Goal: Transaction & Acquisition: Purchase product/service

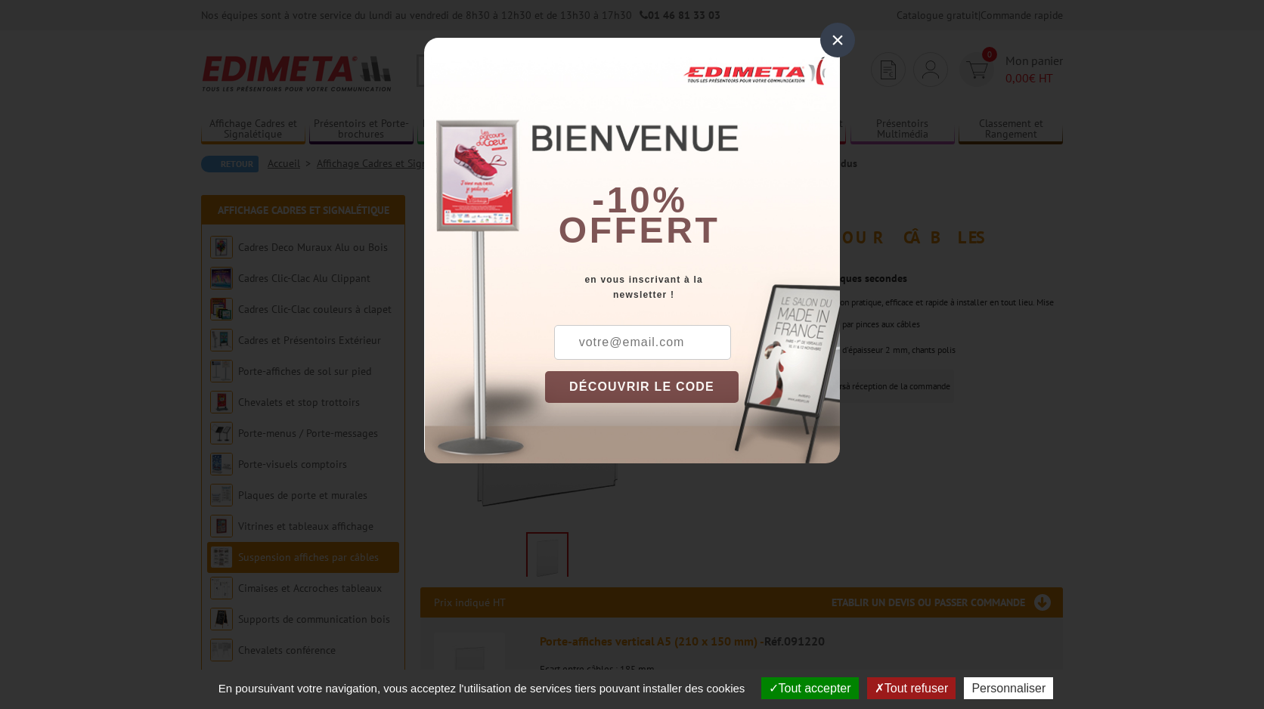
drag, startPoint x: 839, startPoint y: 42, endPoint x: 889, endPoint y: 258, distance: 221.1
click at [839, 42] on div "×" at bounding box center [837, 40] width 35 height 35
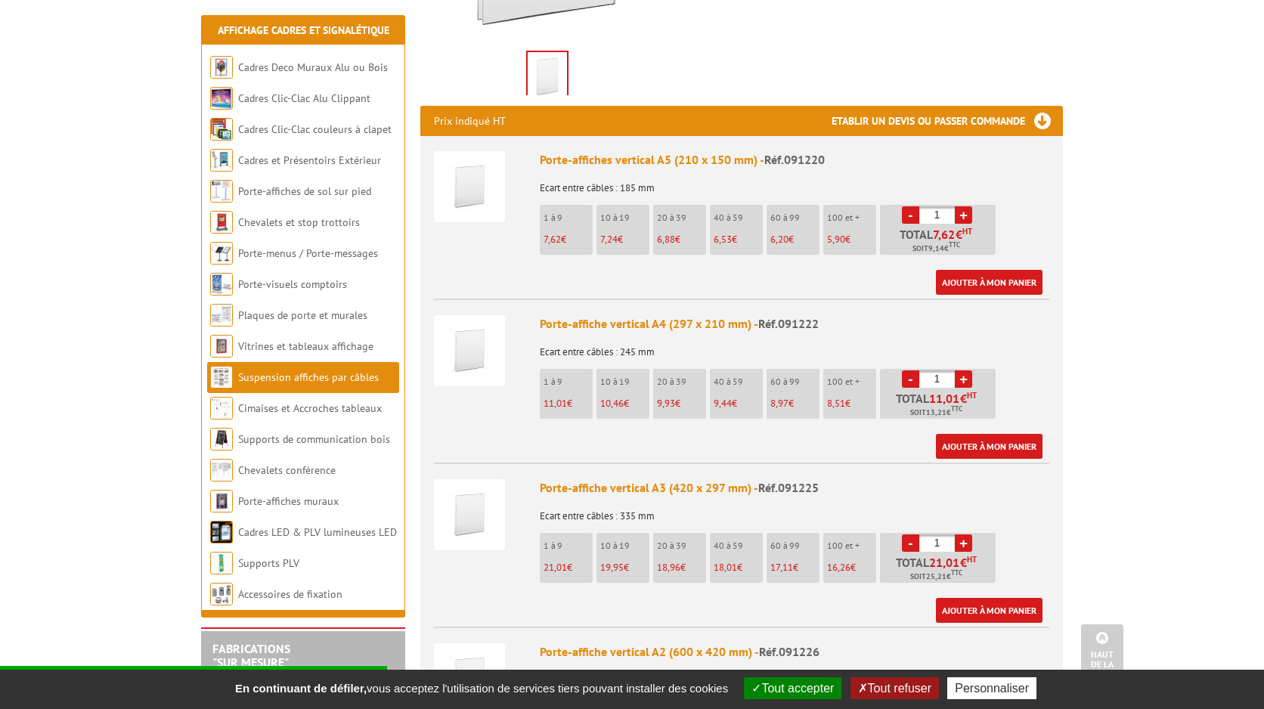
scroll to position [567, 0]
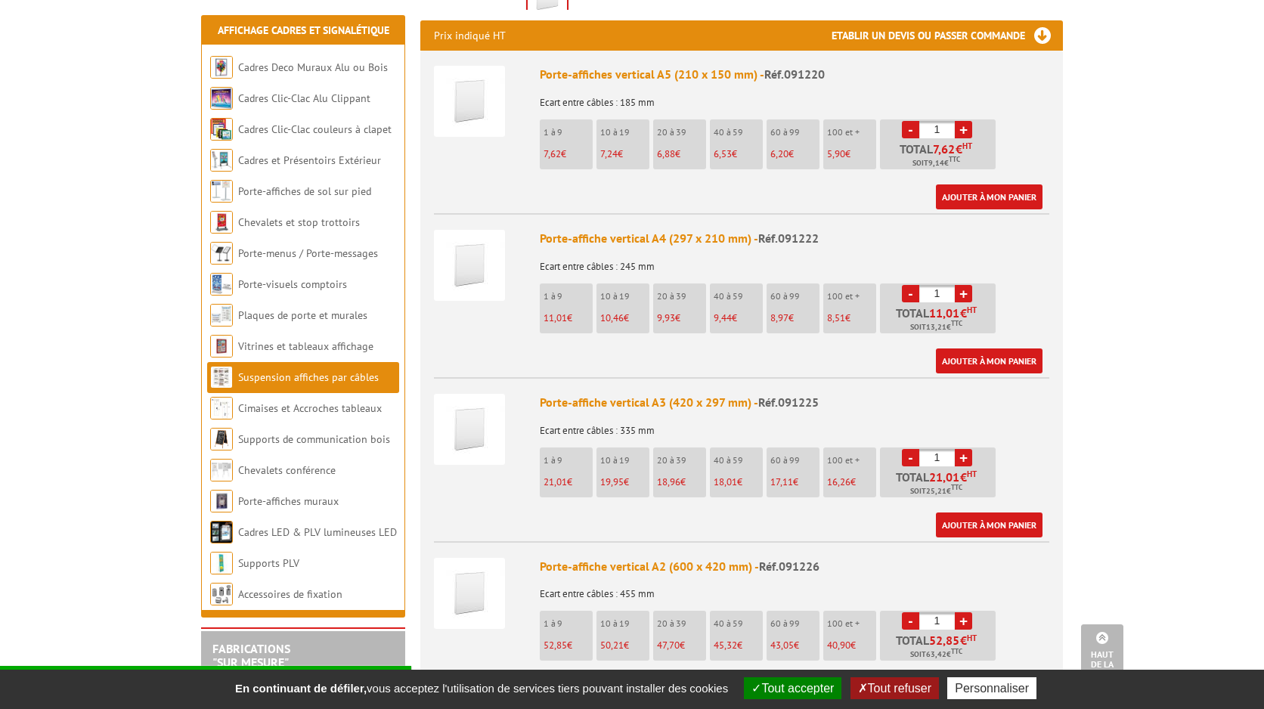
click at [552, 475] on span "21,01" at bounding box center [554, 481] width 23 height 13
drag, startPoint x: 942, startPoint y: 435, endPoint x: 928, endPoint y: 434, distance: 13.7
click at [930, 449] on input "1" at bounding box center [937, 457] width 36 height 17
type input "10"
click at [1045, 422] on div "Porte-affiche vertical A3 (420 x 297 mm) - Réf.091225 Ecart entre câbles : 335 …" at bounding box center [794, 466] width 509 height 144
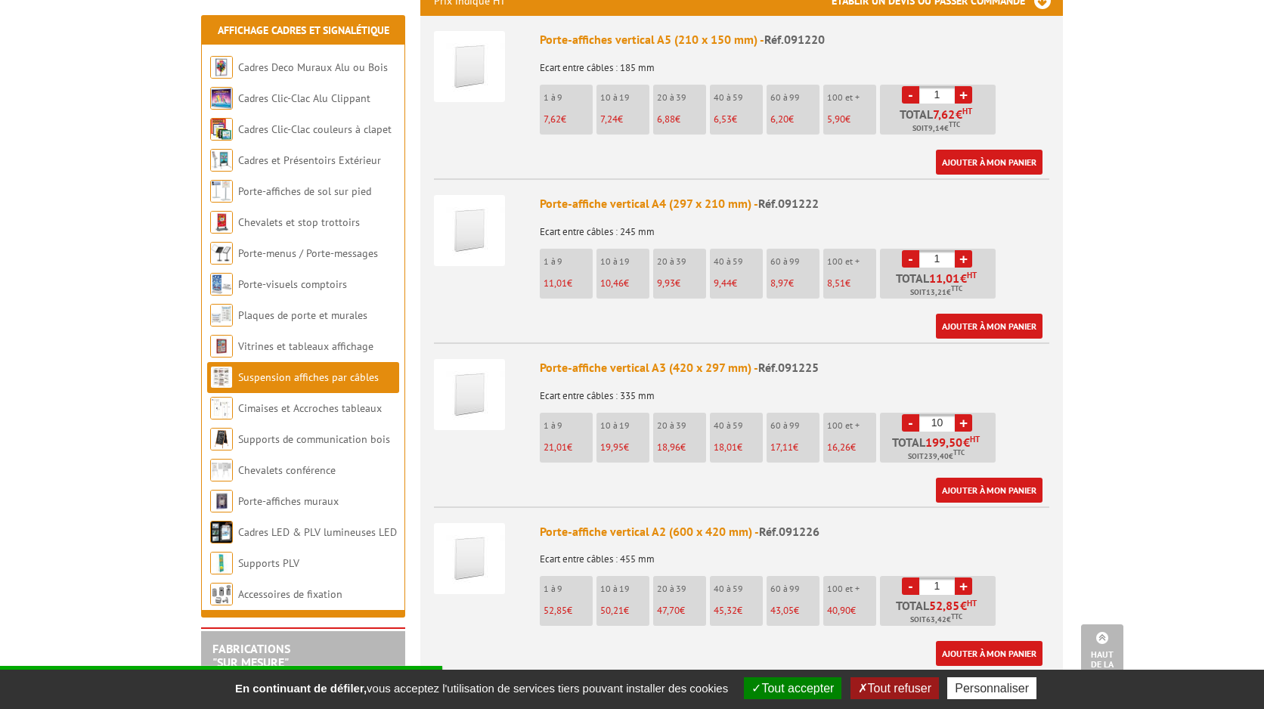
scroll to position [610, 0]
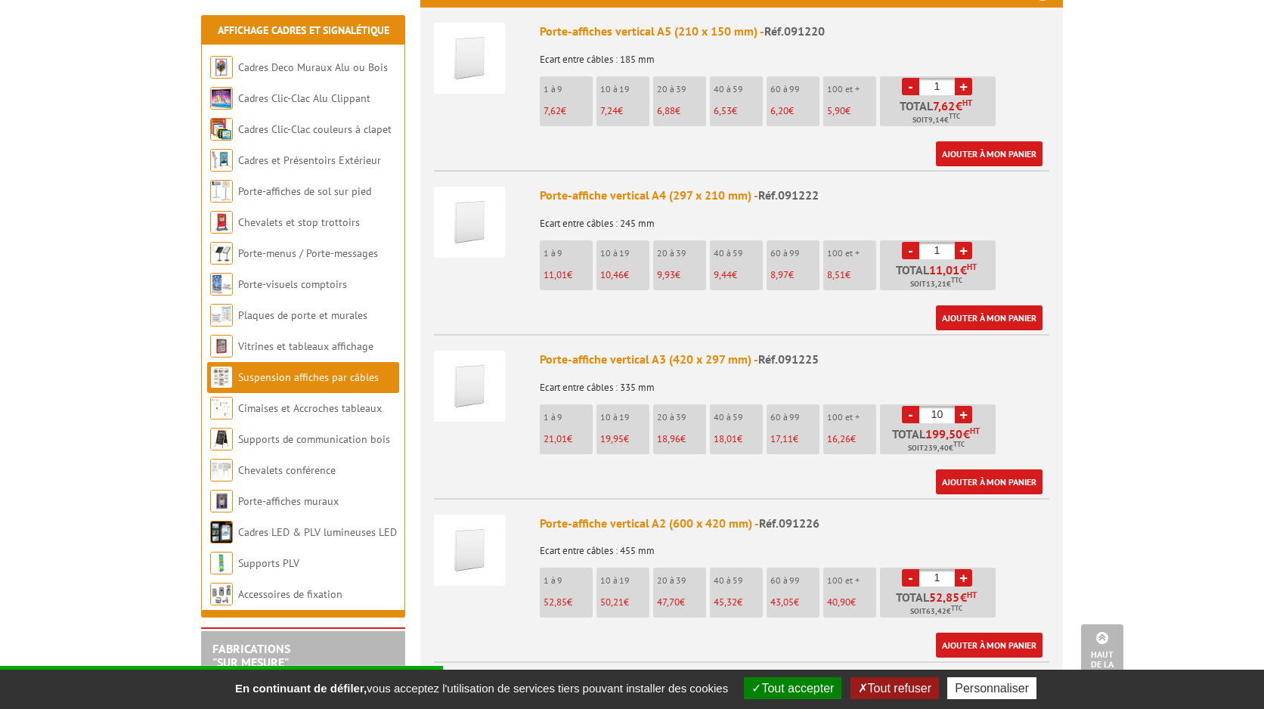
click at [477, 379] on img at bounding box center [469, 386] width 71 height 71
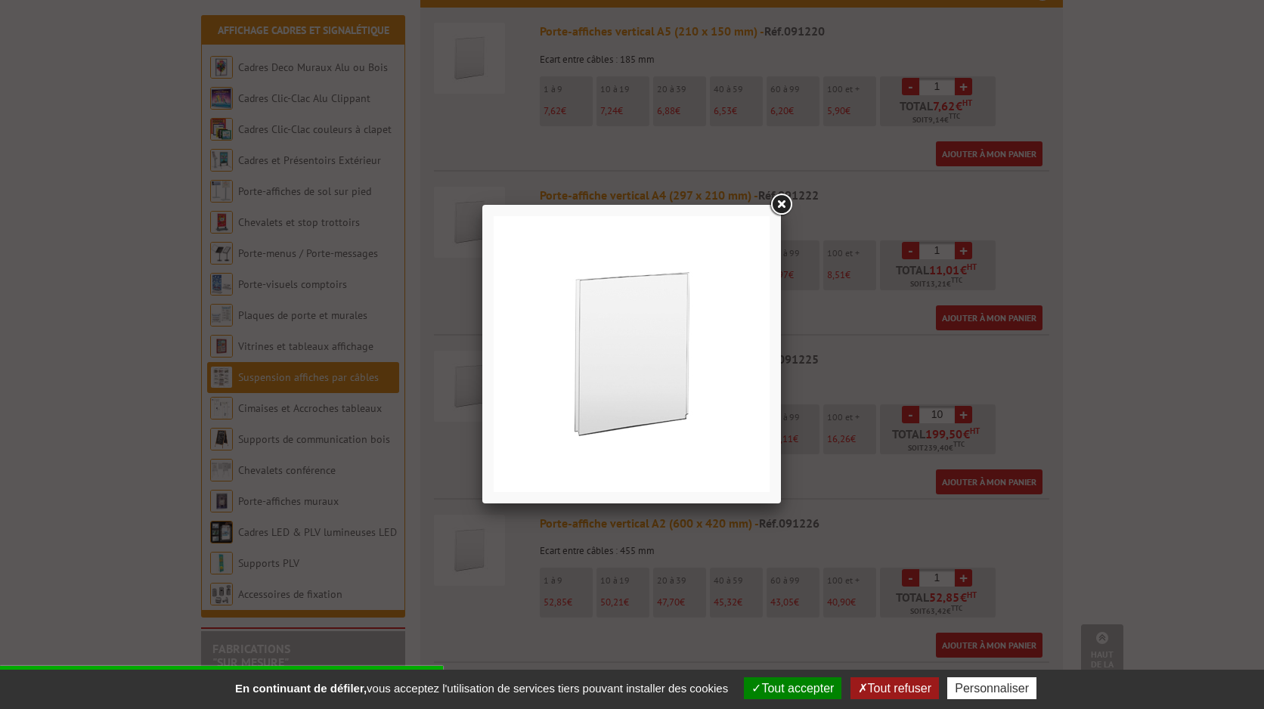
click at [782, 205] on link at bounding box center [780, 204] width 27 height 27
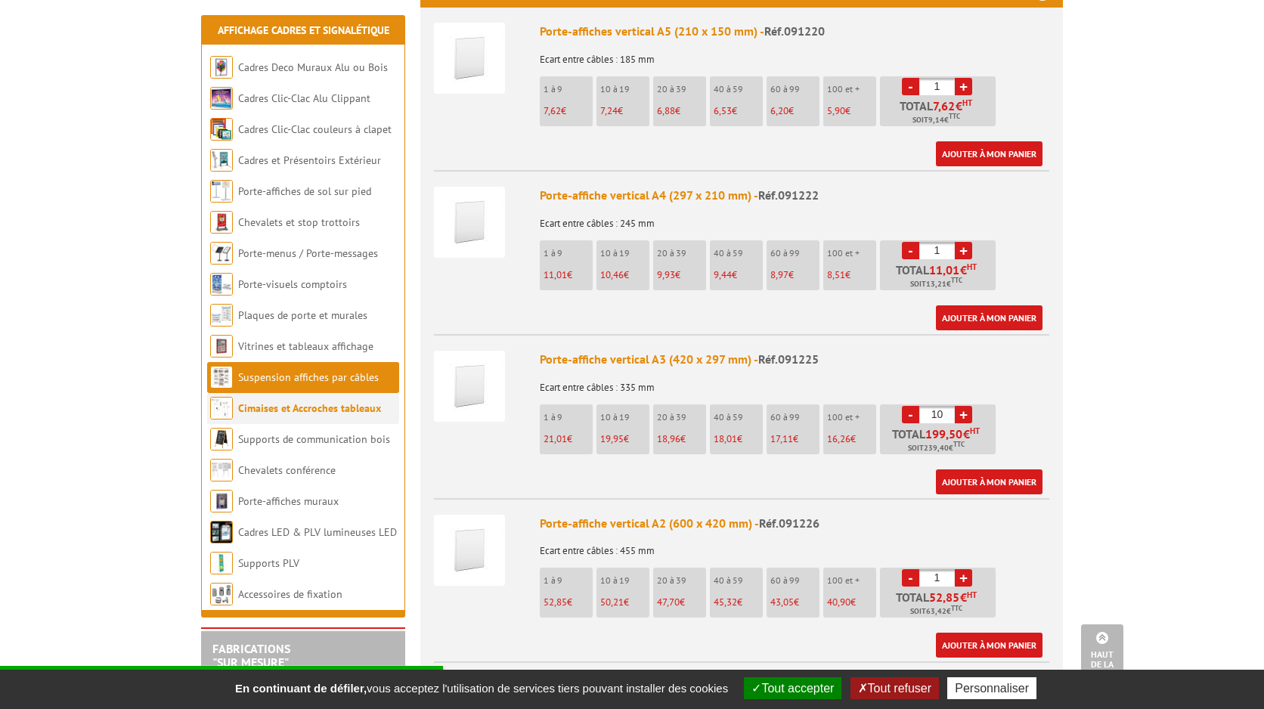
click at [315, 413] on link "Cimaises et Accroches tableaux" at bounding box center [309, 408] width 143 height 14
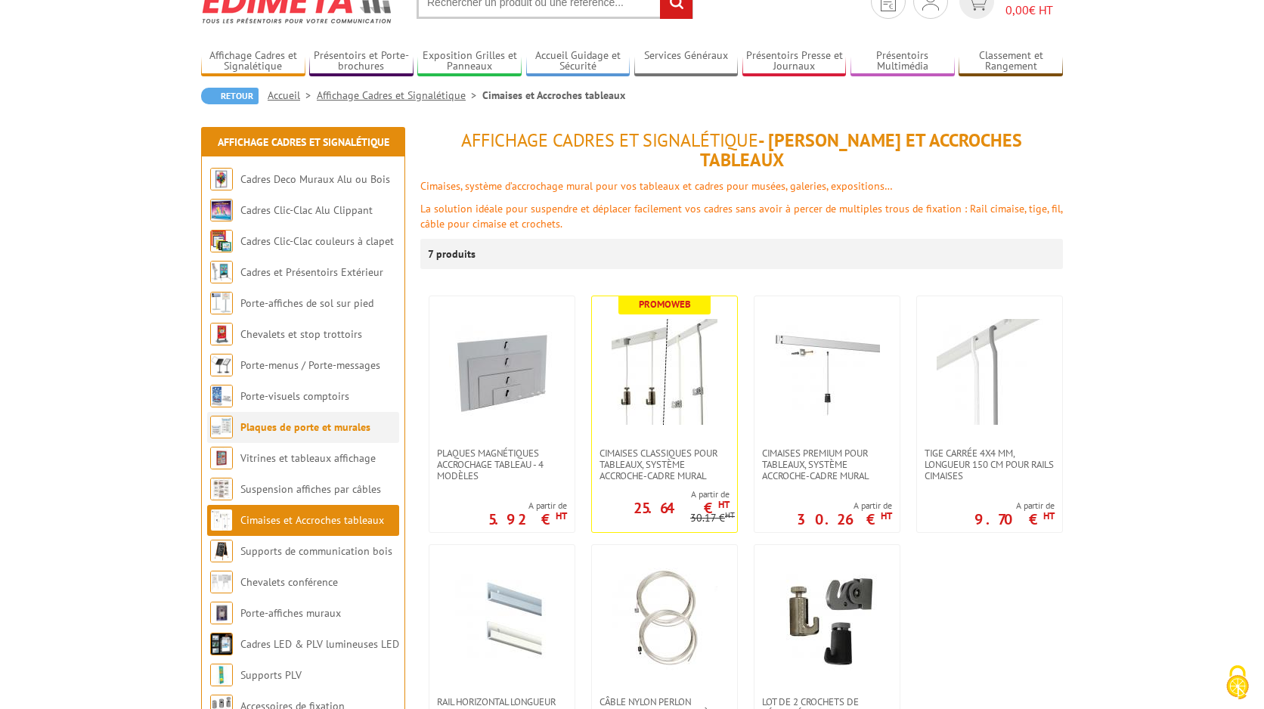
scroll to position [69, 0]
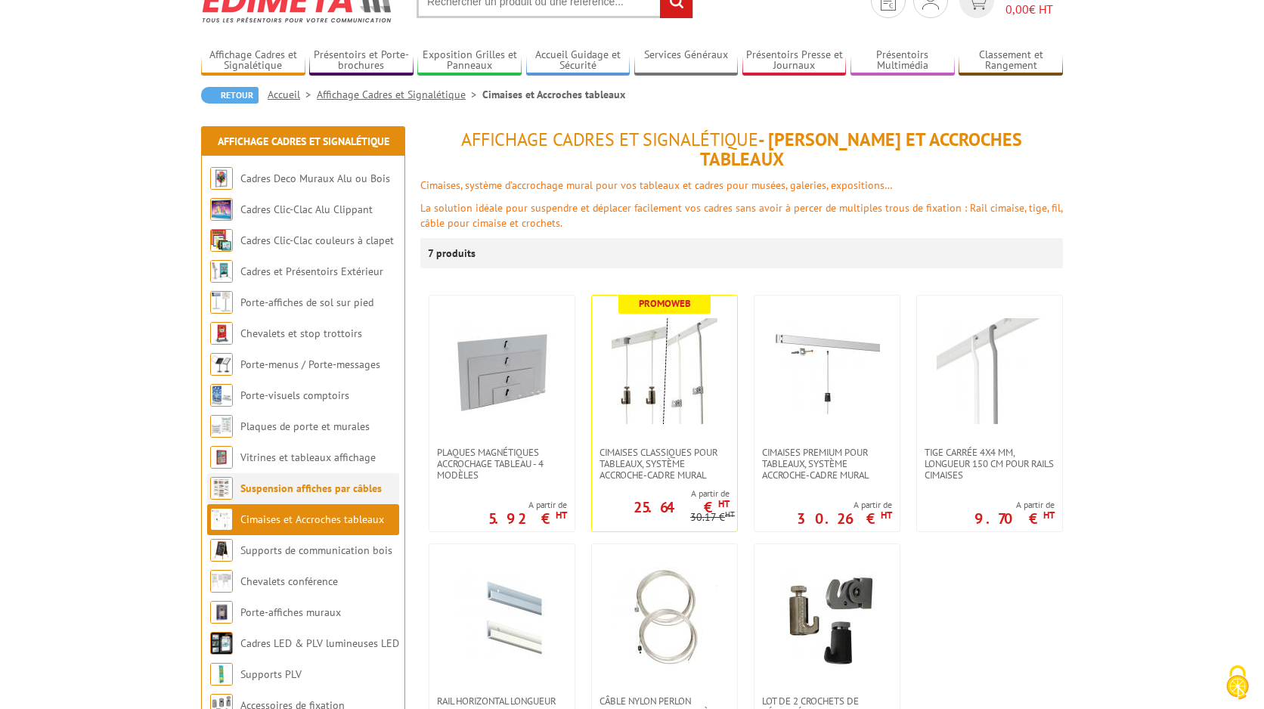
click at [318, 481] on li "Suspension affiches par câbles" at bounding box center [303, 488] width 192 height 31
click at [302, 489] on link "Suspension affiches par câbles" at bounding box center [310, 488] width 141 height 14
